Goal: Task Accomplishment & Management: Use online tool/utility

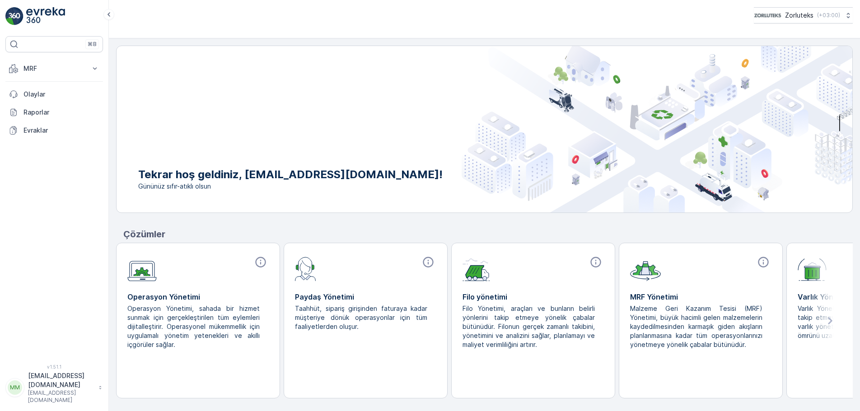
click at [42, 78] on div "MRF Insights Gelen Parseller İşlemler Giden Envanter Materyaller Aktiviteler Se…" at bounding box center [54, 100] width 98 height 80
click at [40, 70] on p "MRF" at bounding box center [53, 68] width 61 height 9
click at [33, 98] on p "Gelen" at bounding box center [32, 96] width 18 height 9
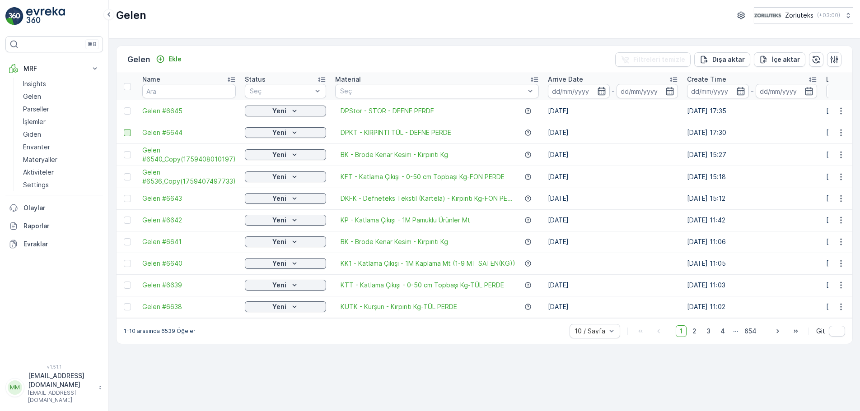
click at [128, 134] on div at bounding box center [127, 132] width 7 height 7
click at [124, 129] on input "checkbox" at bounding box center [124, 129] width 0 height 0
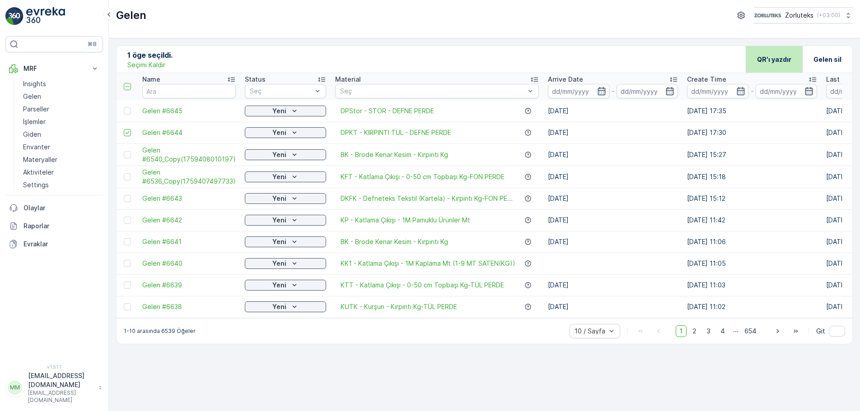
click at [764, 60] on p "QR'ı yazdır" at bounding box center [774, 59] width 34 height 9
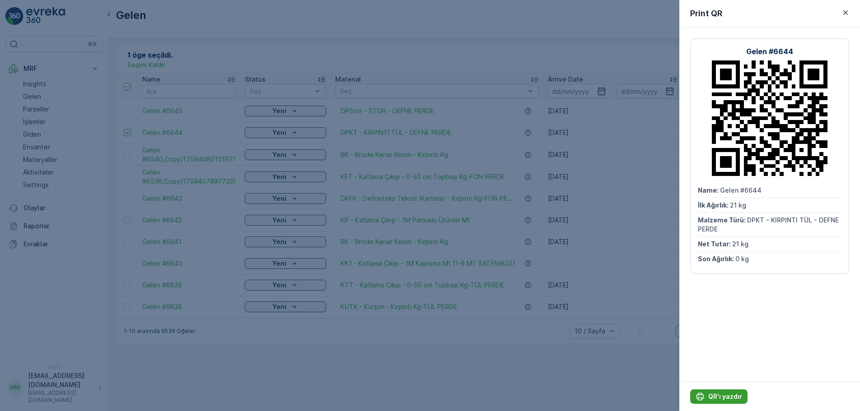
click at [730, 390] on button "QR'ı yazdır" at bounding box center [718, 397] width 57 height 14
click at [735, 395] on p "QR'ı yazdır" at bounding box center [725, 396] width 34 height 9
drag, startPoint x: 676, startPoint y: 148, endPoint x: 650, endPoint y: 3, distance: 147.3
click at [678, 141] on div at bounding box center [430, 205] width 860 height 411
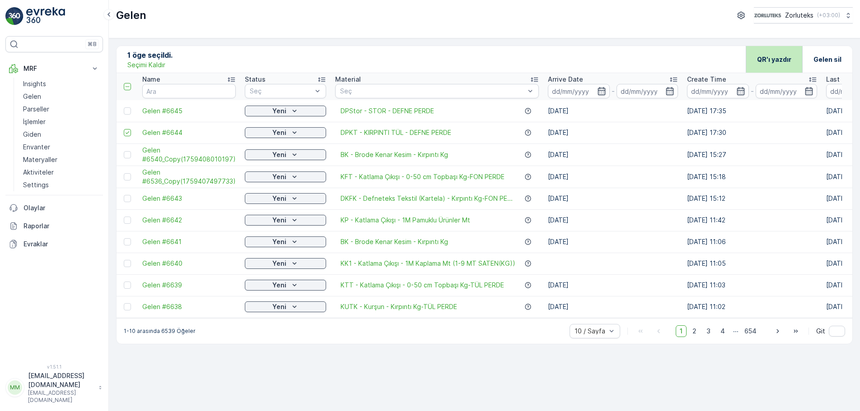
click at [783, 53] on div "QR'ı yazdır" at bounding box center [774, 59] width 34 height 27
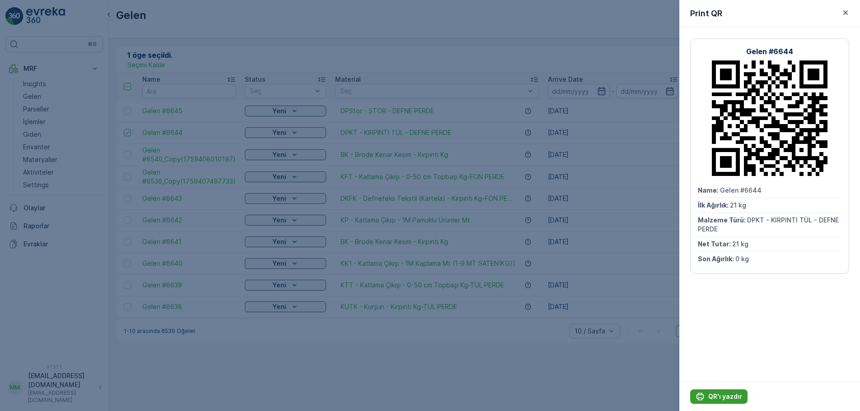
click at [717, 392] on p "QR'ı yazdır" at bounding box center [725, 396] width 34 height 9
drag, startPoint x: 633, startPoint y: 371, endPoint x: 714, endPoint y: 398, distance: 85.2
click at [714, 398] on p "QR'ı yazdır" at bounding box center [725, 396] width 34 height 9
click at [595, 19] on div at bounding box center [430, 205] width 860 height 411
